Goal: Task Accomplishment & Management: Manage account settings

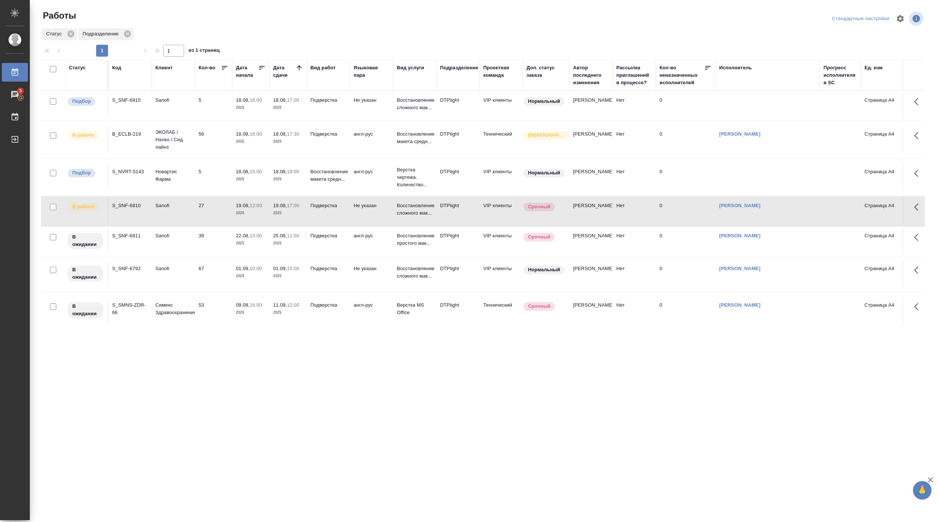
click at [286, 350] on div ".cls-1 fill:#fff; AWATERA Pankina Anna Работы 3 Чаты График Выйти Работы Станда…" at bounding box center [469, 261] width 939 height 522
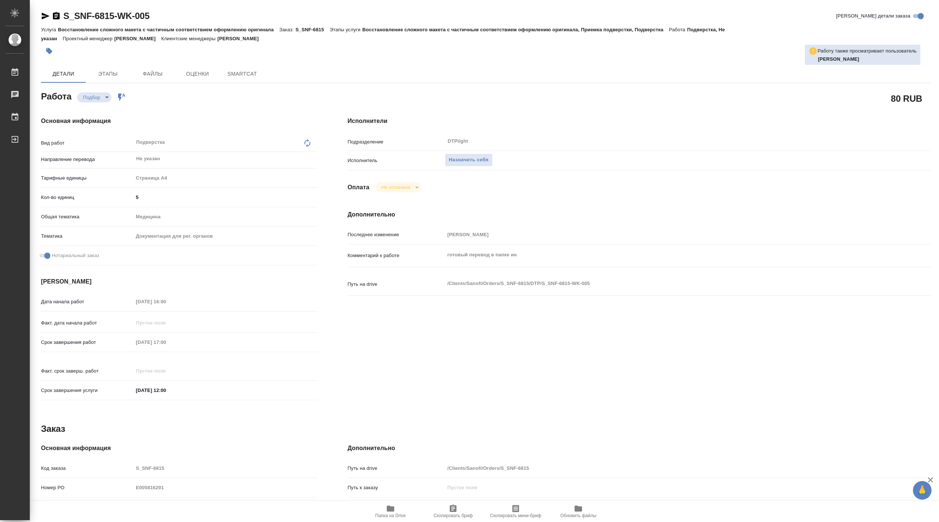
type textarea "x"
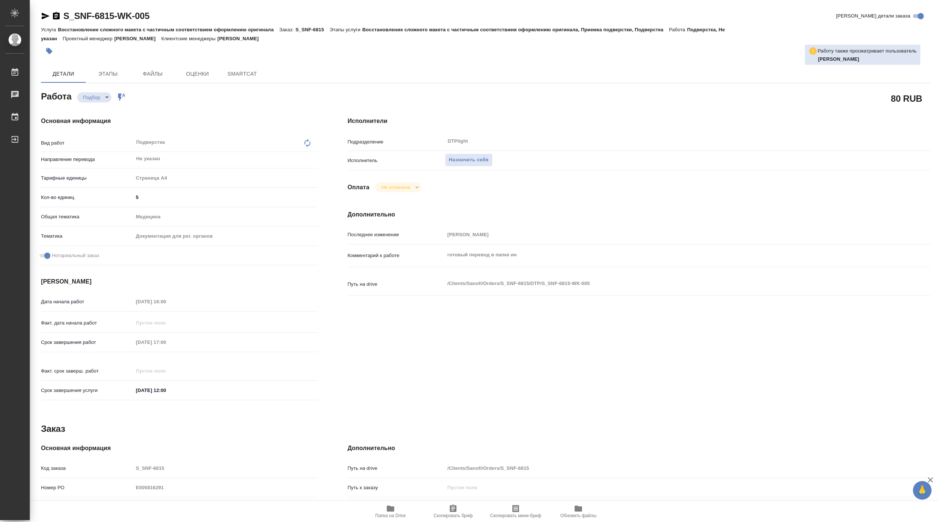
type textarea "x"
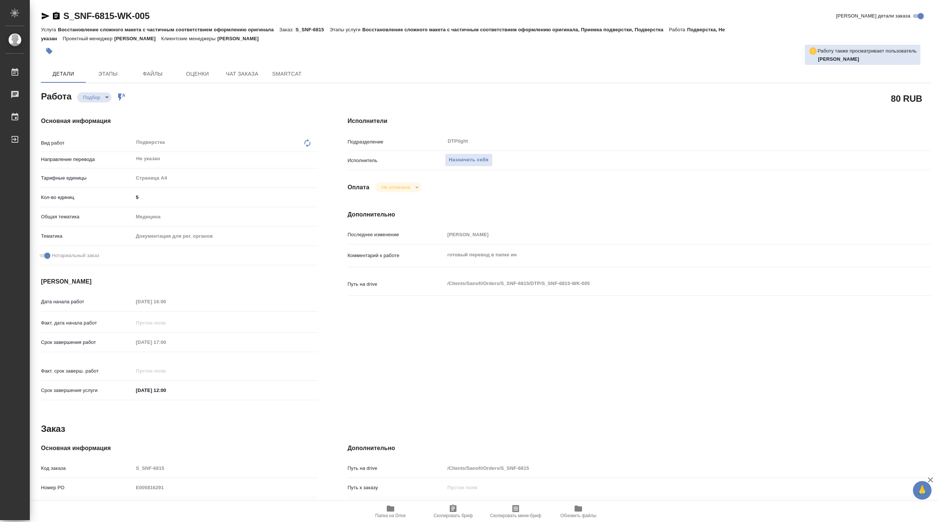
type textarea "x"
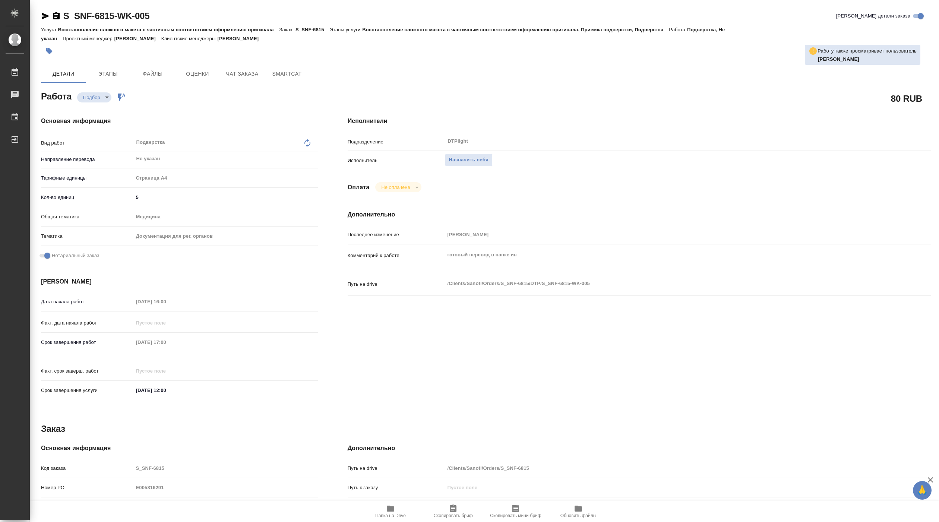
type textarea "x"
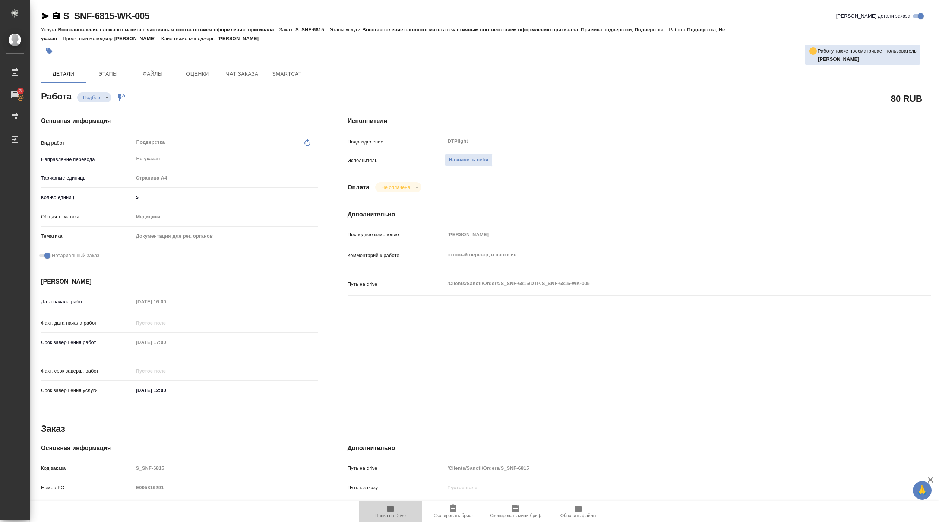
click at [390, 517] on span "Папка на Drive" at bounding box center [390, 515] width 31 height 5
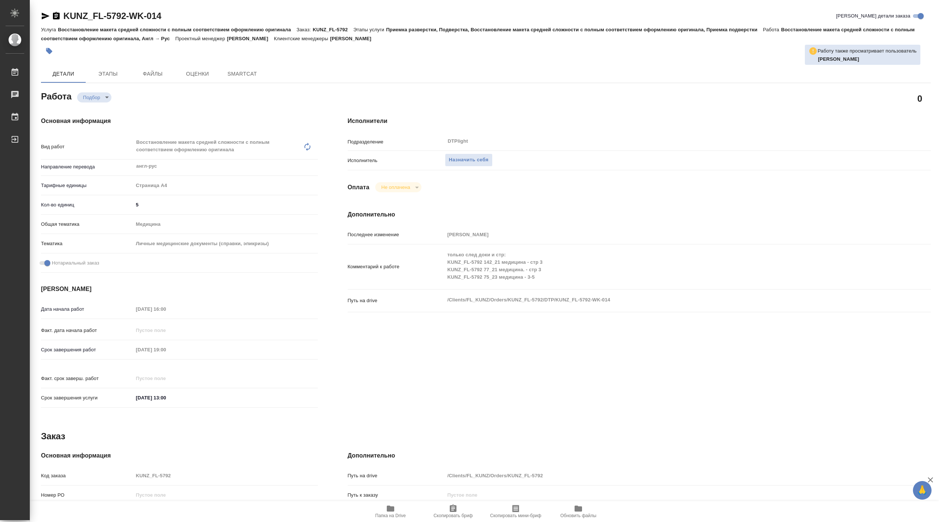
type textarea "x"
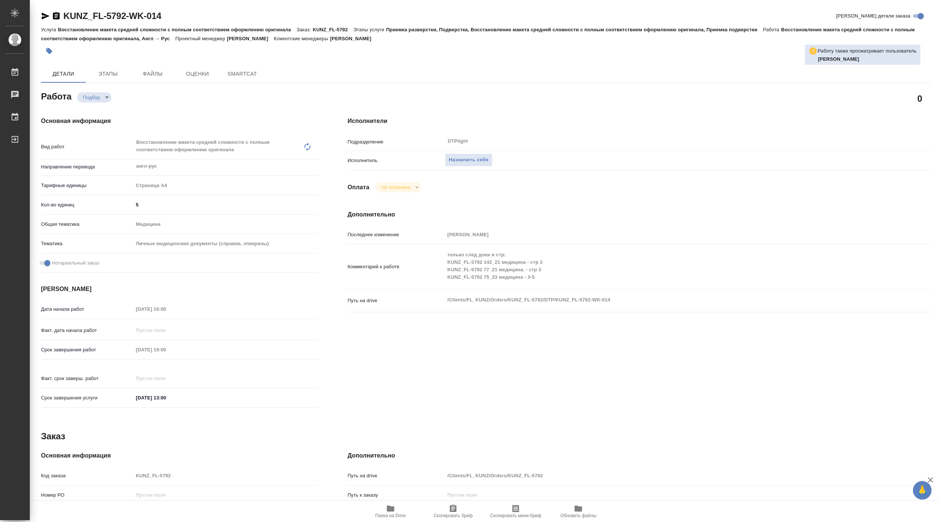
type textarea "x"
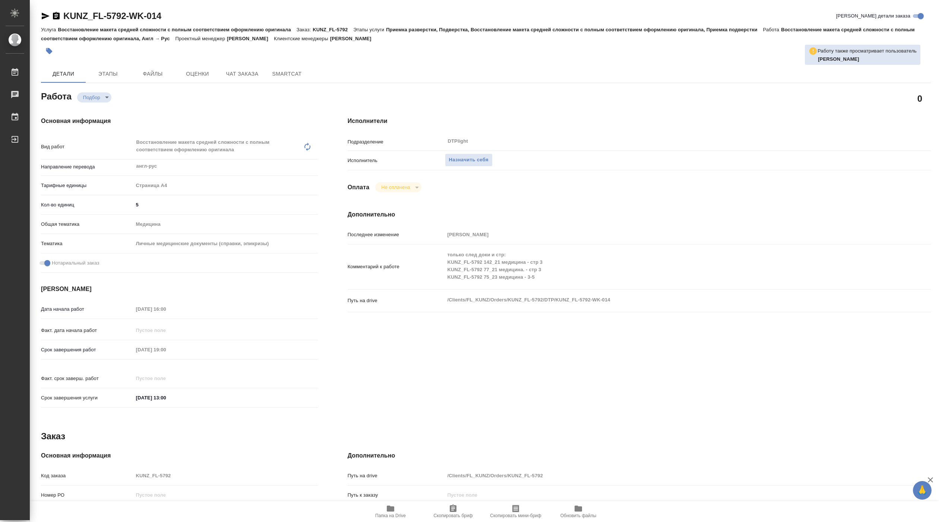
type textarea "x"
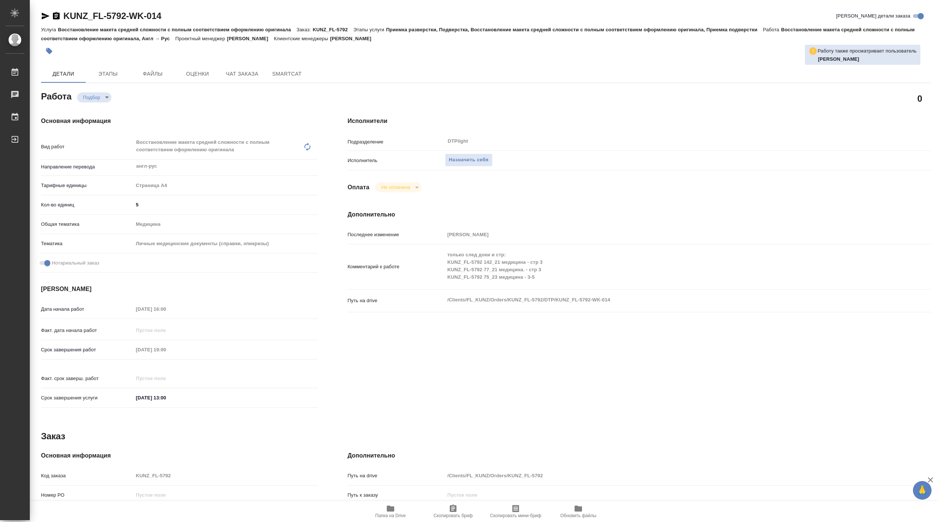
type textarea "x"
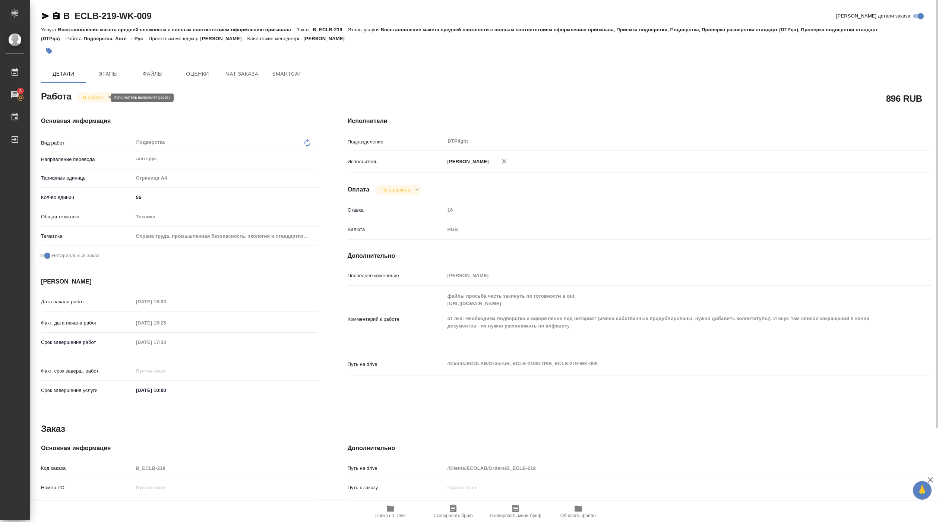
click at [103, 96] on body "🙏 .cls-1 fill:#fff; AWATERA [PERSON_NAME] Работы 3 Чаты График Выйти B_ECLB-219…" at bounding box center [469, 261] width 939 height 522
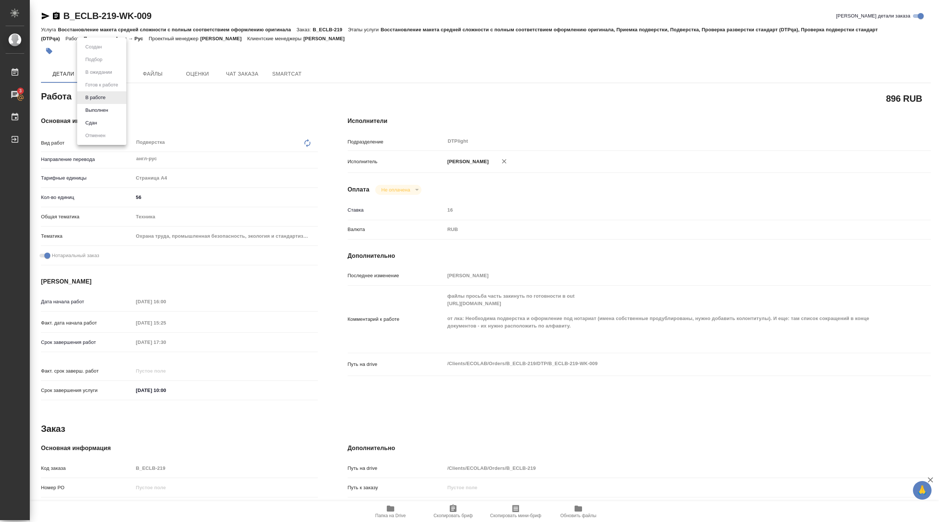
click at [98, 51] on button "Выполнен" at bounding box center [93, 47] width 21 height 8
type textarea "x"
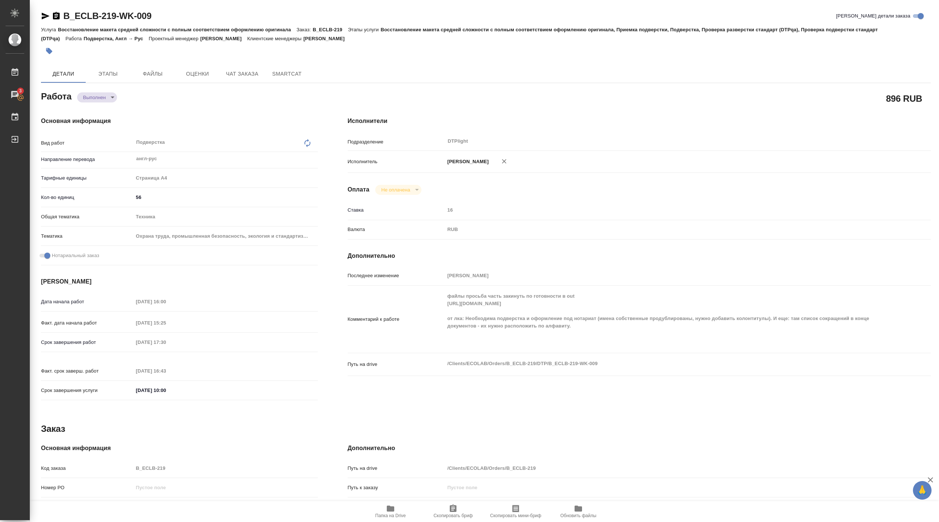
type textarea "x"
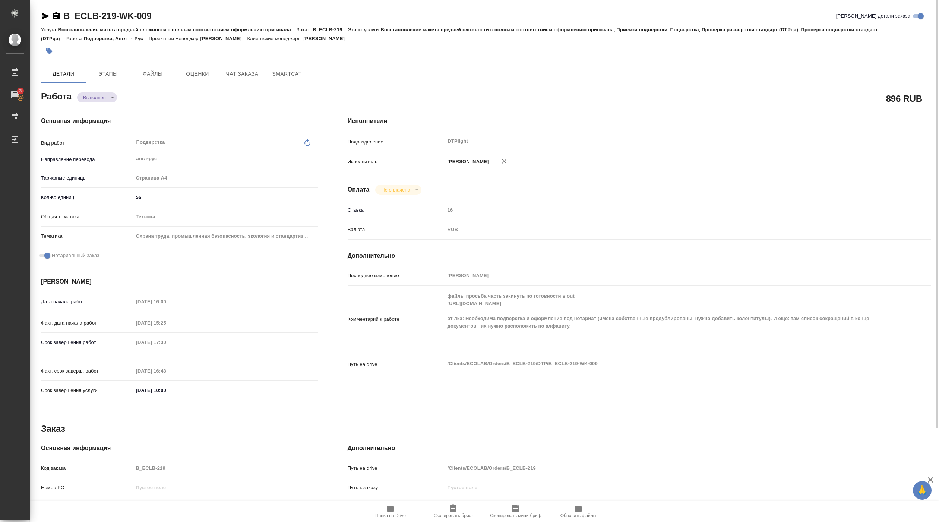
type textarea "x"
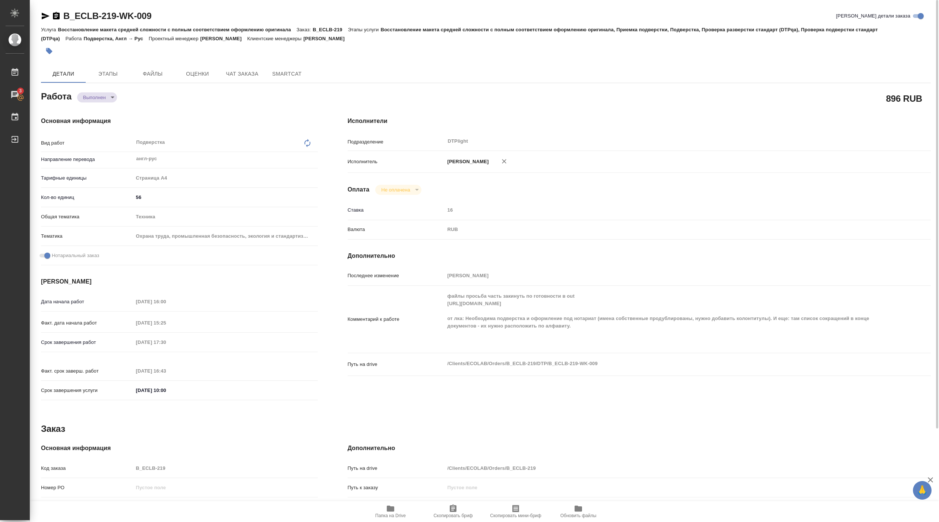
type textarea "x"
drag, startPoint x: 66, startPoint y: 25, endPoint x: 163, endPoint y: 19, distance: 97.7
click at [163, 19] on div "B_ECLB-219-WK-009 Кратко детали заказа Услуга Восстановление макета средней сло…" at bounding box center [485, 34] width 889 height 49
click at [166, 15] on div "B_ECLB-219-WK-009 Кратко детали заказа" at bounding box center [485, 16] width 889 height 12
click at [156, 19] on div "B_ECLB-219-WK-009 Кратко детали заказа" at bounding box center [485, 16] width 889 height 12
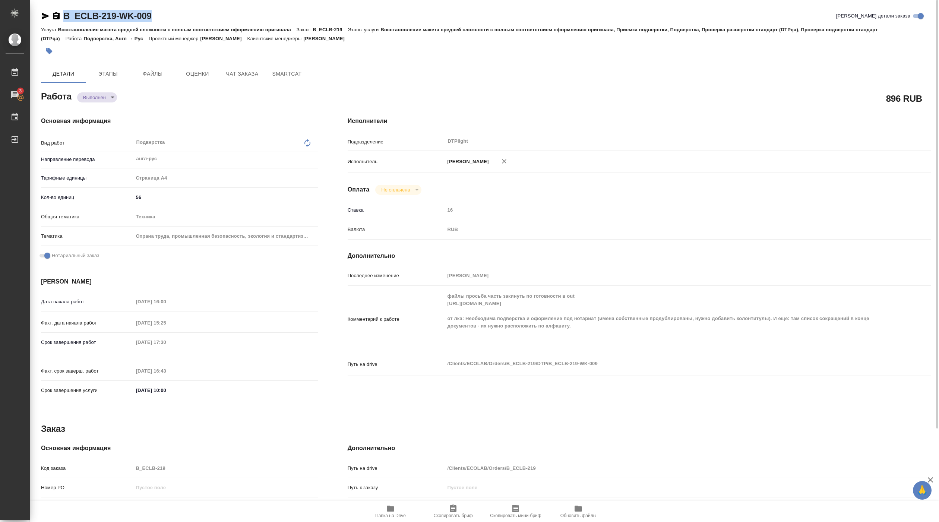
drag, startPoint x: 64, startPoint y: 22, endPoint x: 161, endPoint y: 16, distance: 97.7
click at [161, 16] on div "B_ECLB-219-WK-009 Кратко детали заказа" at bounding box center [485, 16] width 889 height 12
copy link "B_ECLB-219-WK-009"
type textarea "x"
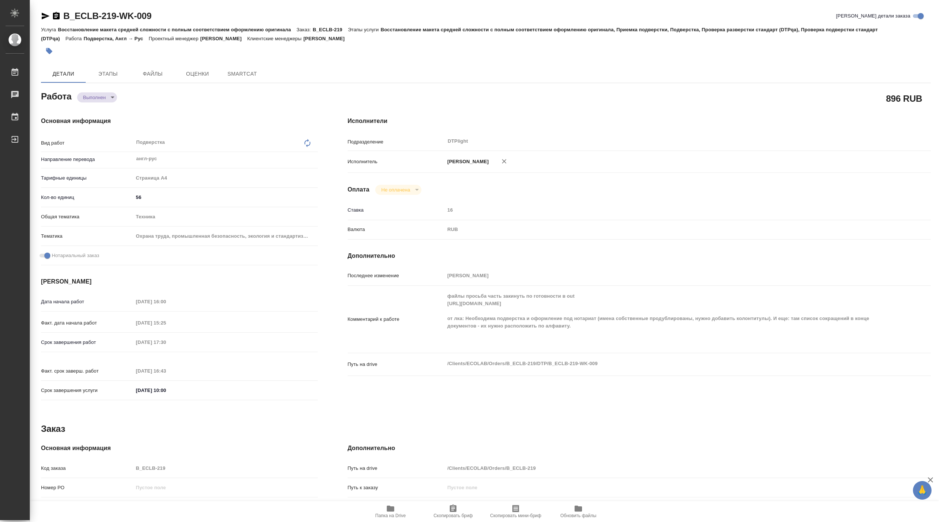
type textarea "x"
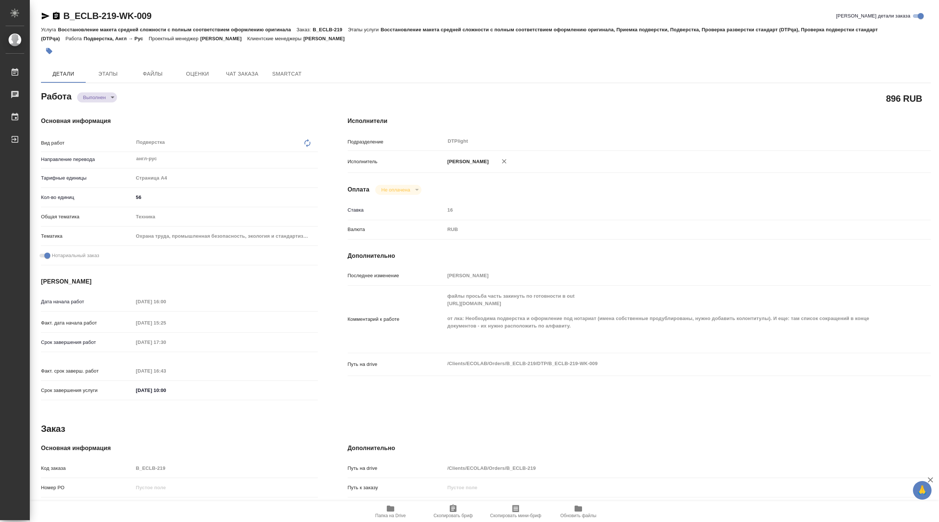
type textarea "x"
